Goal: Find contact information: Find contact information

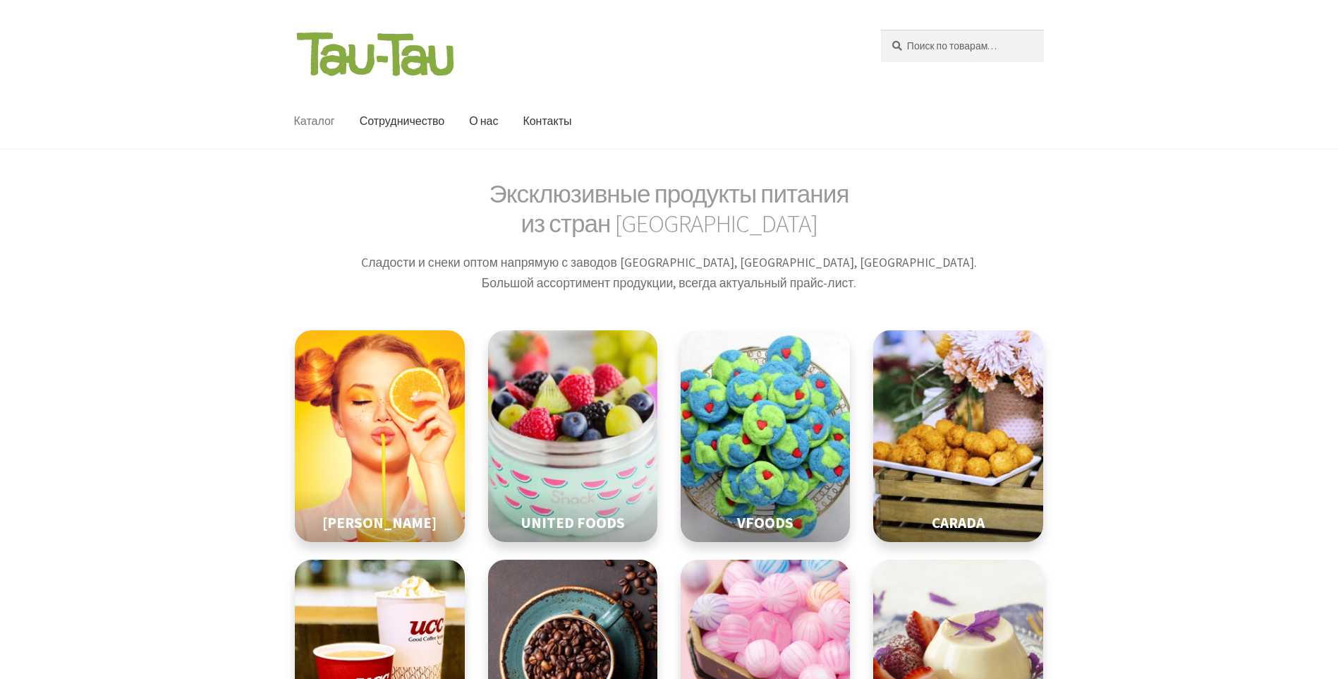
click at [320, 125] on link "Каталог" at bounding box center [314, 121] width 63 height 55
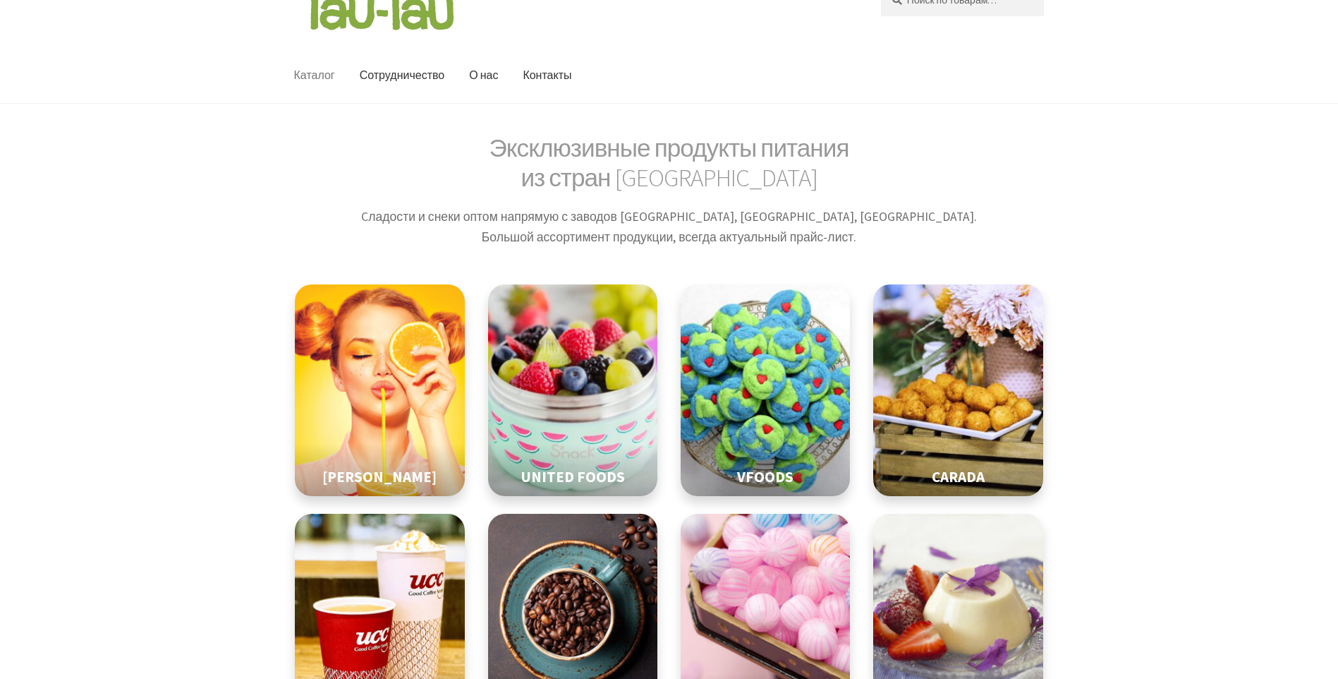
scroll to position [141, 0]
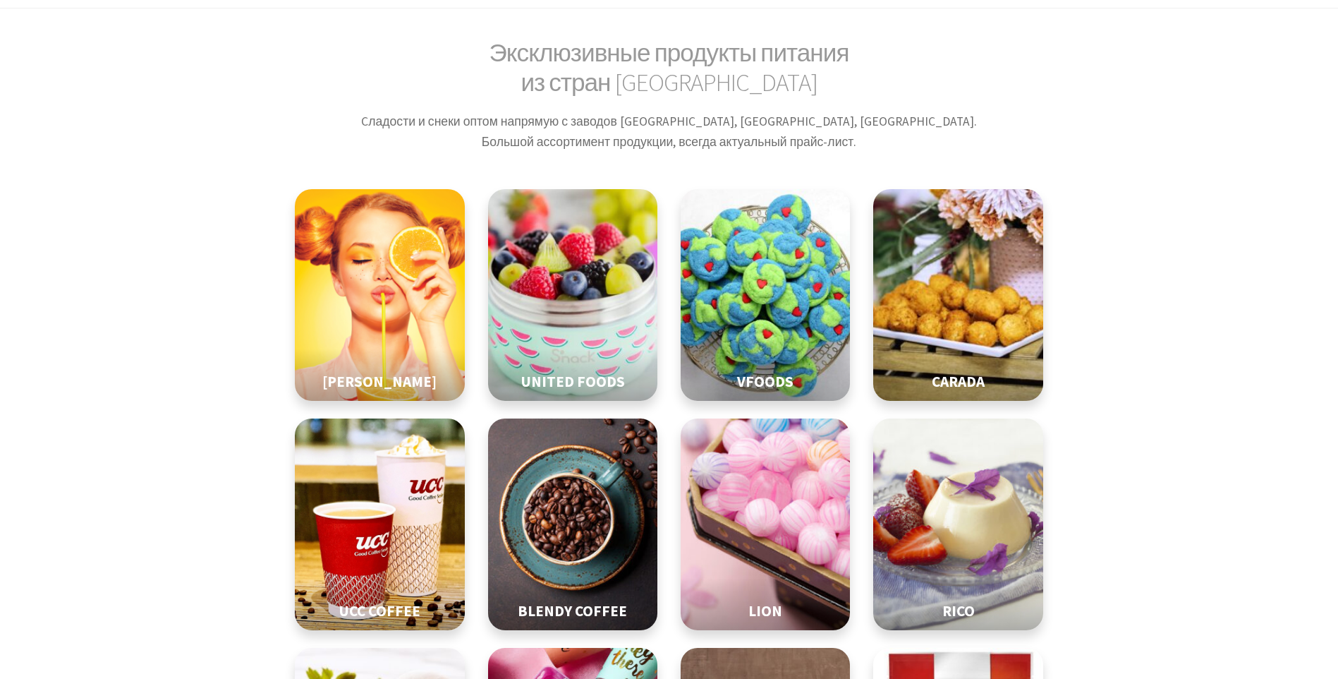
click at [970, 327] on img at bounding box center [958, 295] width 212 height 265
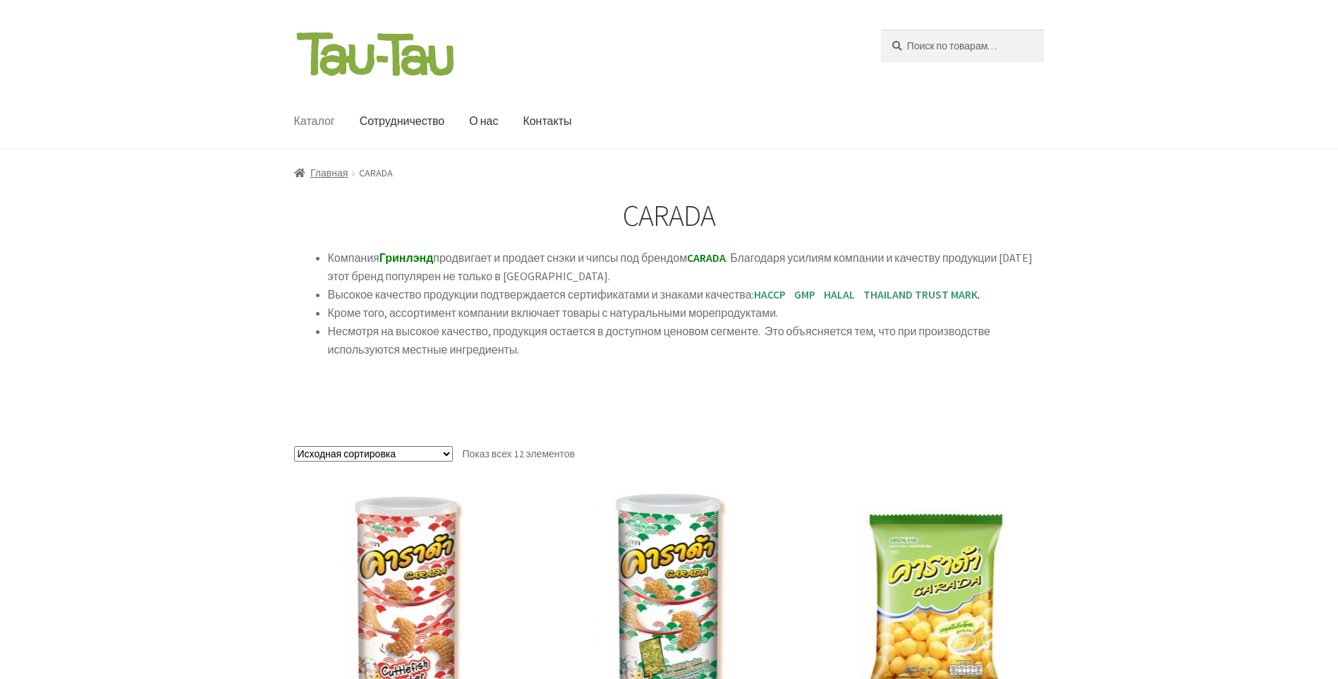
click at [313, 121] on link "Каталог" at bounding box center [314, 121] width 63 height 55
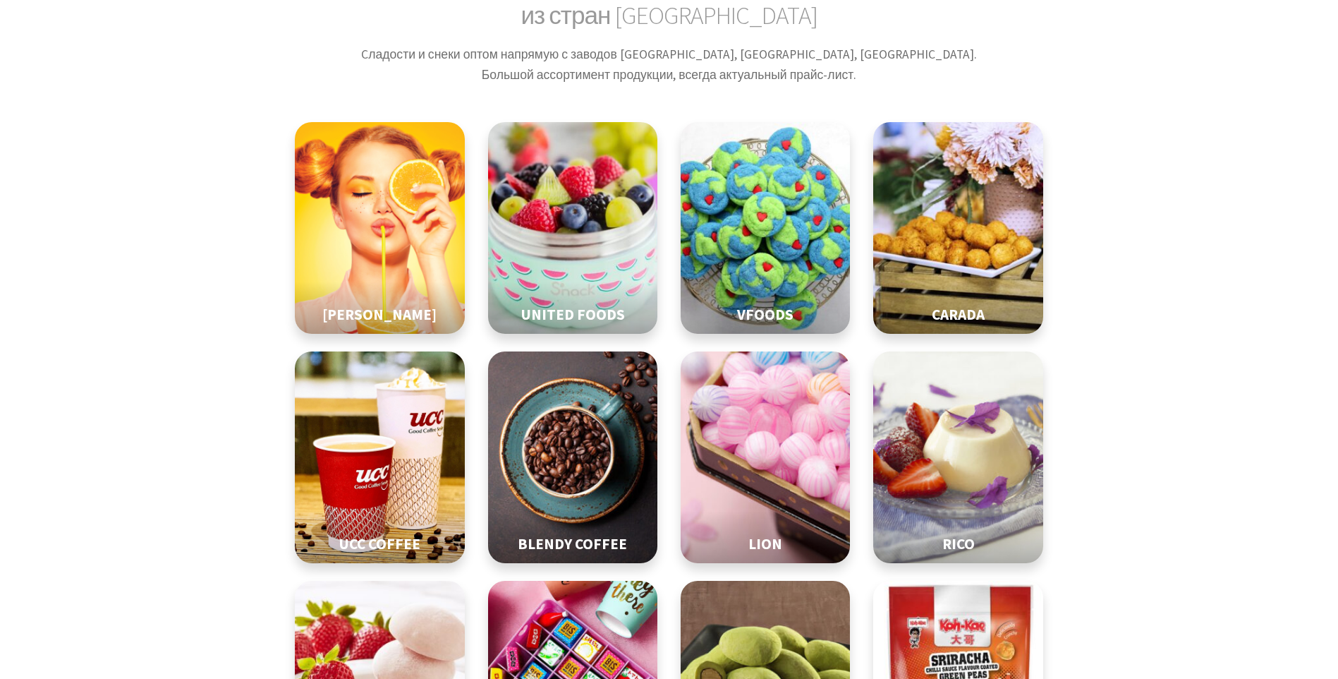
scroll to position [212, 0]
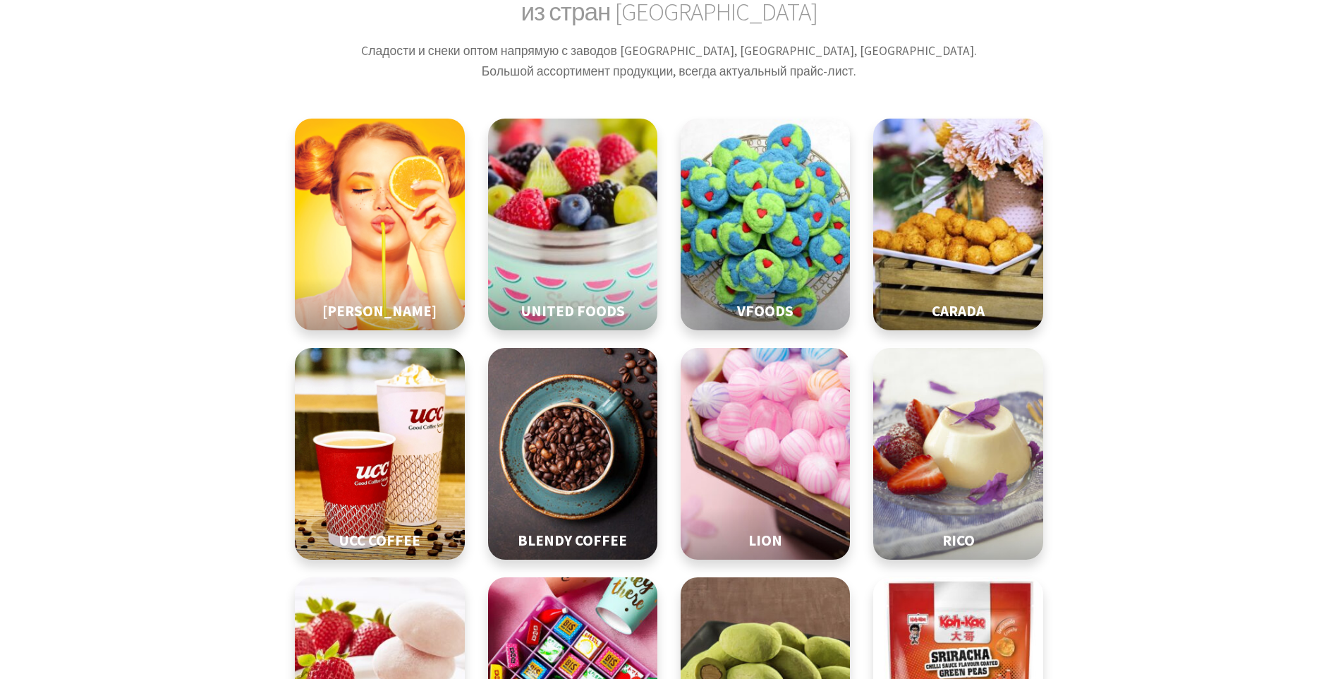
click at [579, 219] on img at bounding box center [572, 224] width 212 height 265
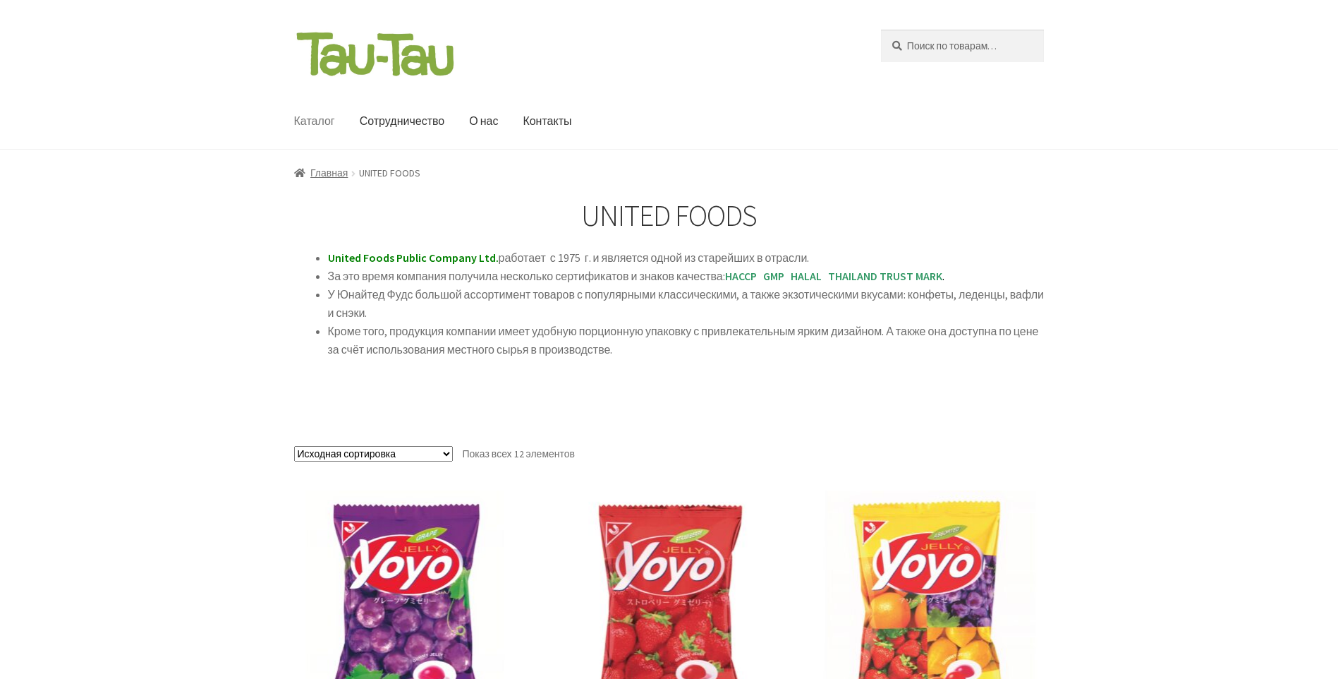
click at [315, 121] on link "Каталог" at bounding box center [314, 121] width 63 height 55
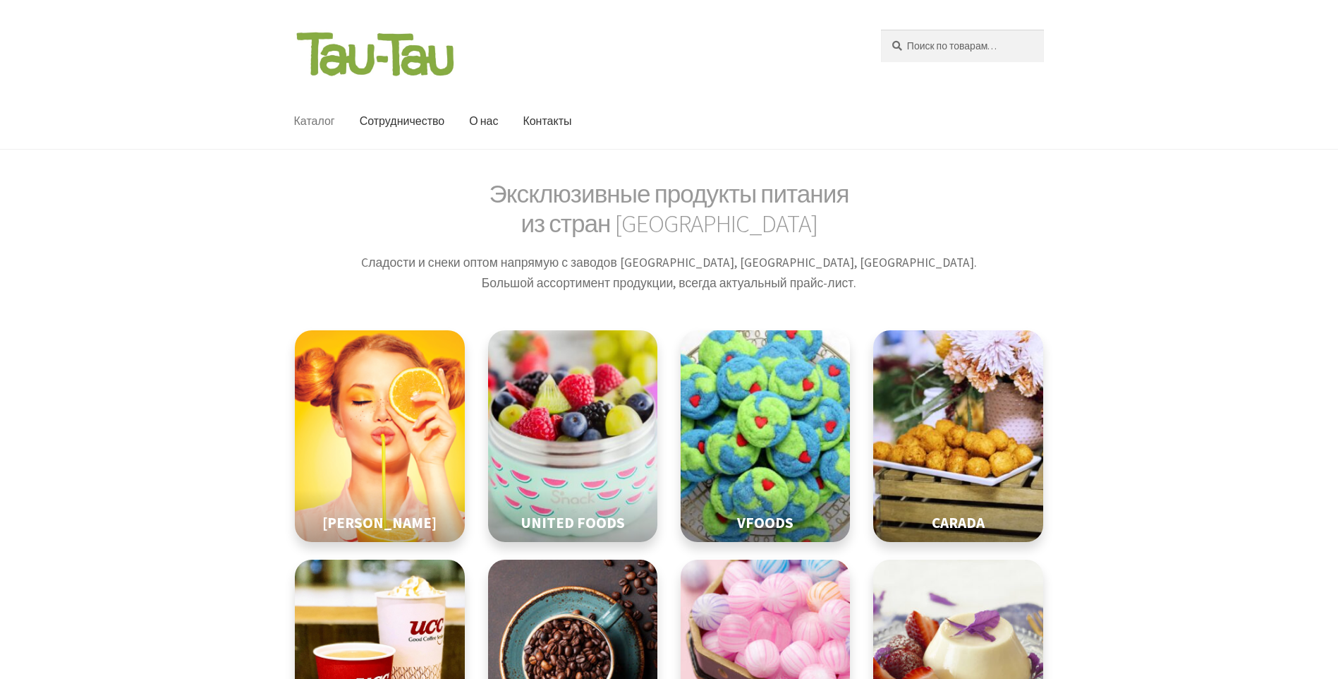
click at [763, 456] on img at bounding box center [766, 436] width 212 height 265
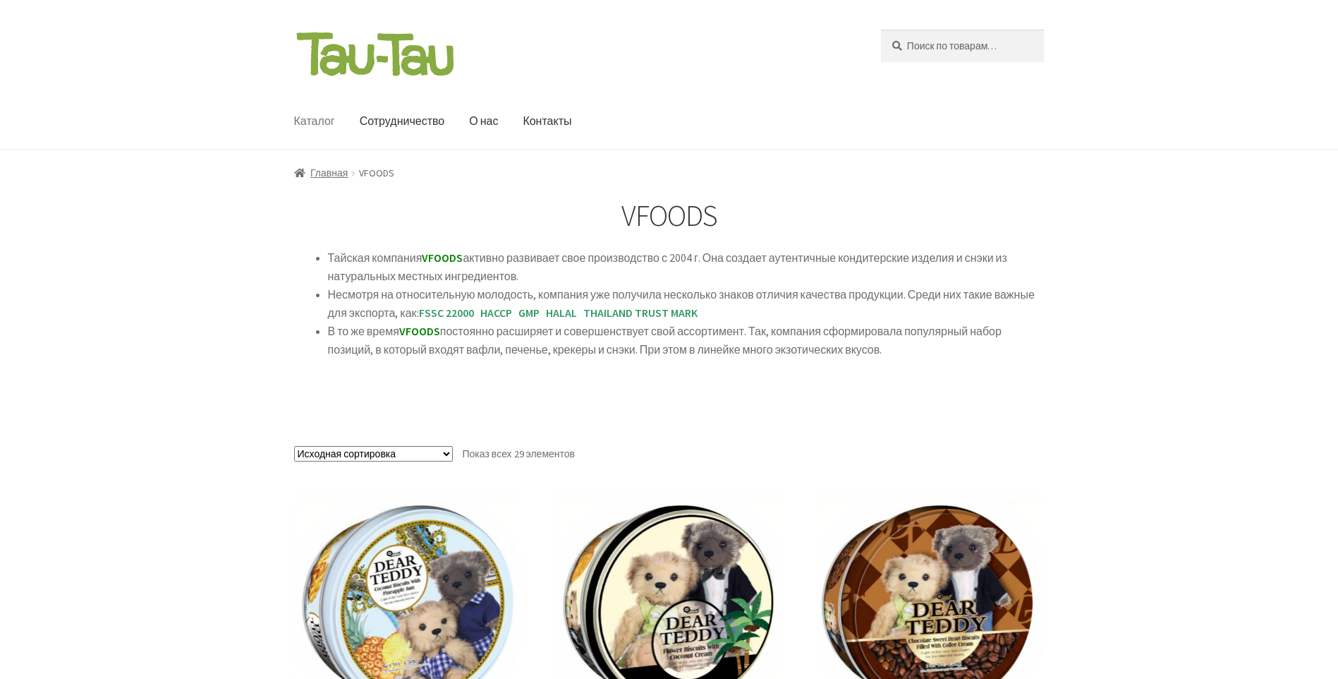
click at [300, 118] on link "Каталог" at bounding box center [314, 121] width 63 height 55
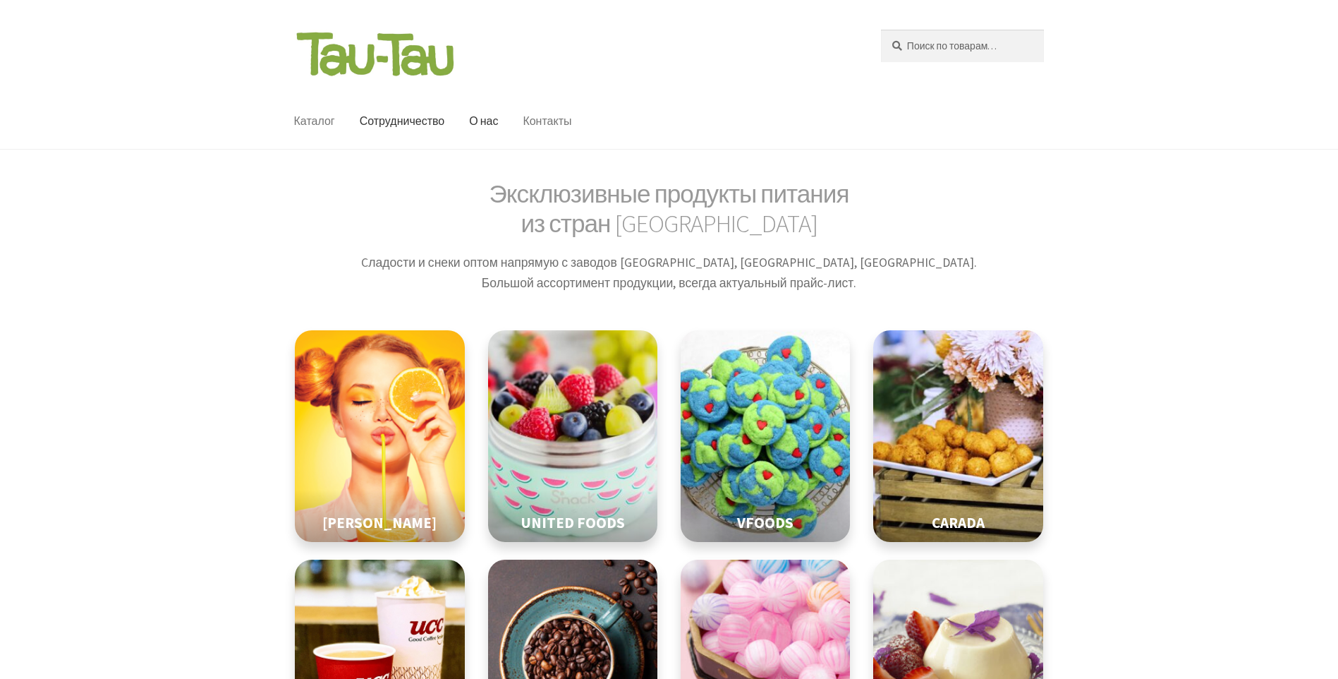
click at [538, 131] on link "Контакты" at bounding box center [546, 121] width 71 height 55
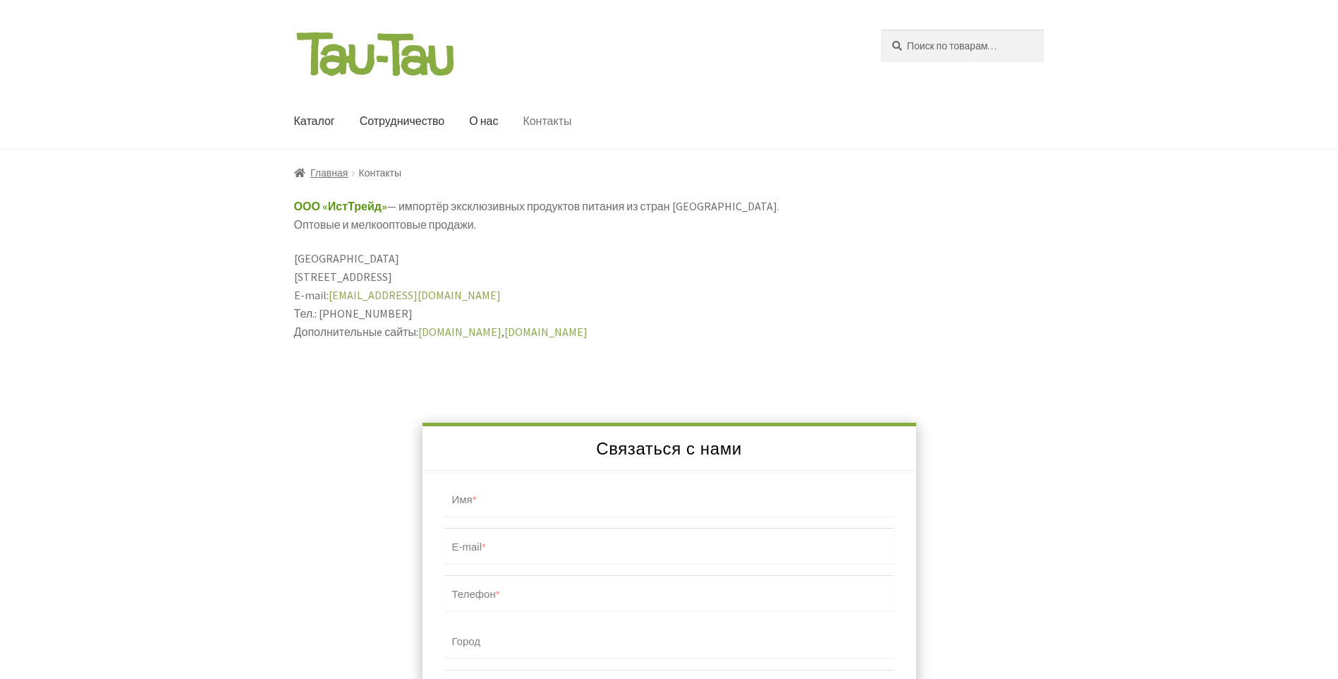
click at [360, 426] on div "Связаться с нами Имя * Поле обязательно для заполнения E-mail * Поле обязательн…" at bounding box center [669, 640] width 751 height 434
click at [438, 206] on p "ООО «ИстТрейд» — импортёр эксклюзивных продуктов питания из стран Азии. Оптовые…" at bounding box center [669, 216] width 751 height 37
click at [447, 248] on div "ООО «ИстТрейд» — импортёр эксклюзивных продуктов питания из стран Азии. Оптовые…" at bounding box center [669, 527] width 751 height 658
click at [452, 331] on link "etctrade.ru" at bounding box center [459, 331] width 83 height 14
click at [504, 331] on link "etccoffee.ru" at bounding box center [545, 331] width 83 height 14
